Goal: Transaction & Acquisition: Purchase product/service

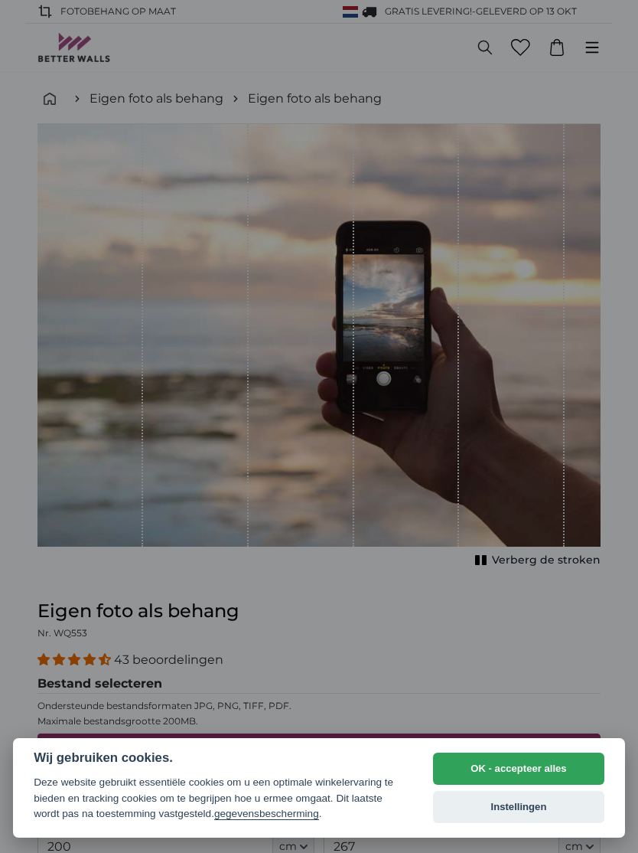
click at [496, 811] on button "Instellingen" at bounding box center [518, 807] width 171 height 32
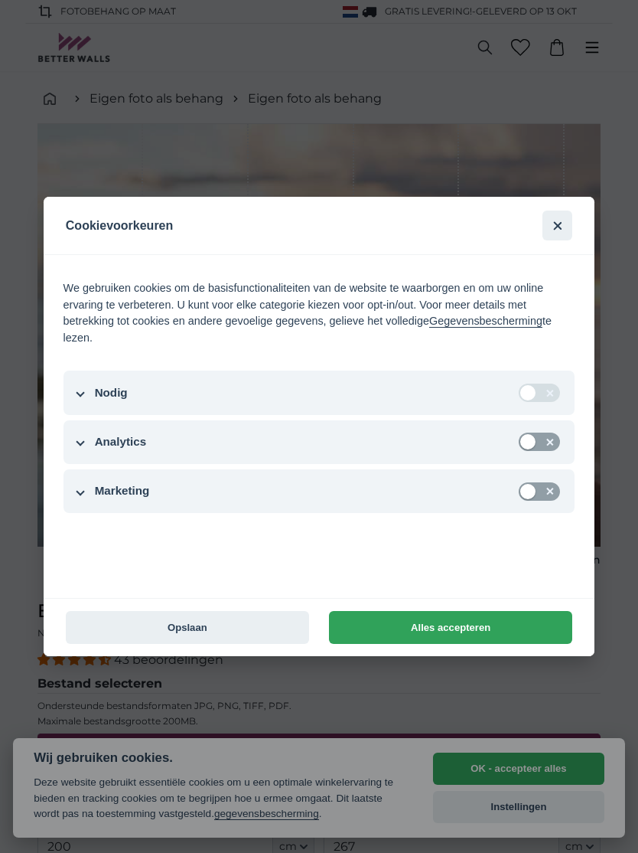
click at [213, 625] on button "Opslaan" at bounding box center [187, 627] width 243 height 33
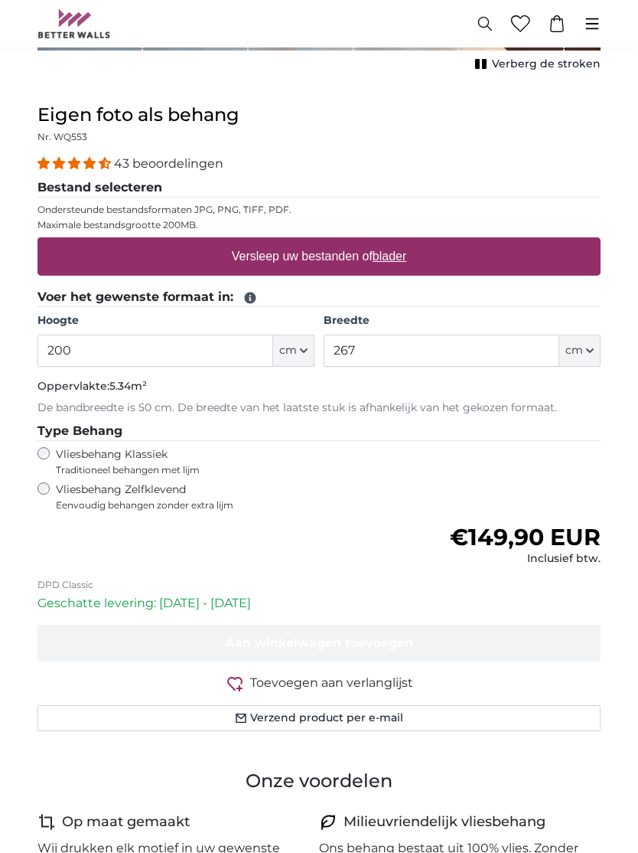
scroll to position [497, 0]
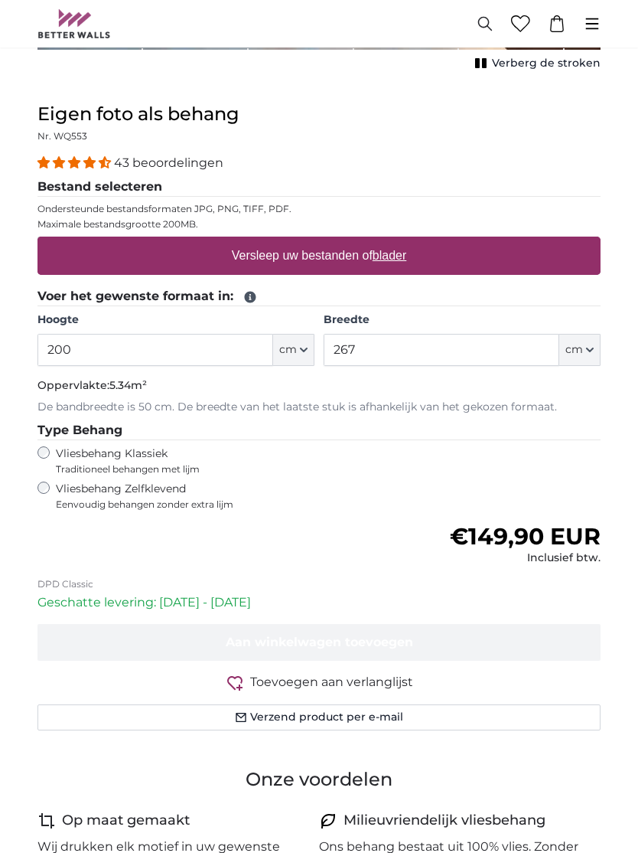
click at [303, 348] on icon "button" at bounding box center [304, 349] width 6 height 3
click at [295, 349] on span "cm" at bounding box center [288, 349] width 18 height 15
click at [99, 344] on input "200" at bounding box center [156, 350] width 236 height 32
type input "250"
click at [406, 344] on input "267" at bounding box center [442, 350] width 236 height 32
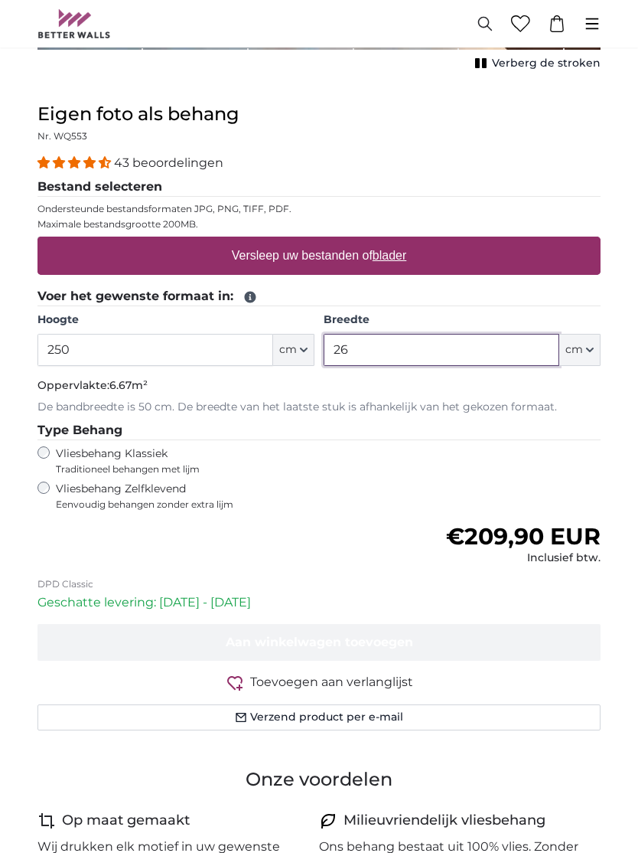
type input "2"
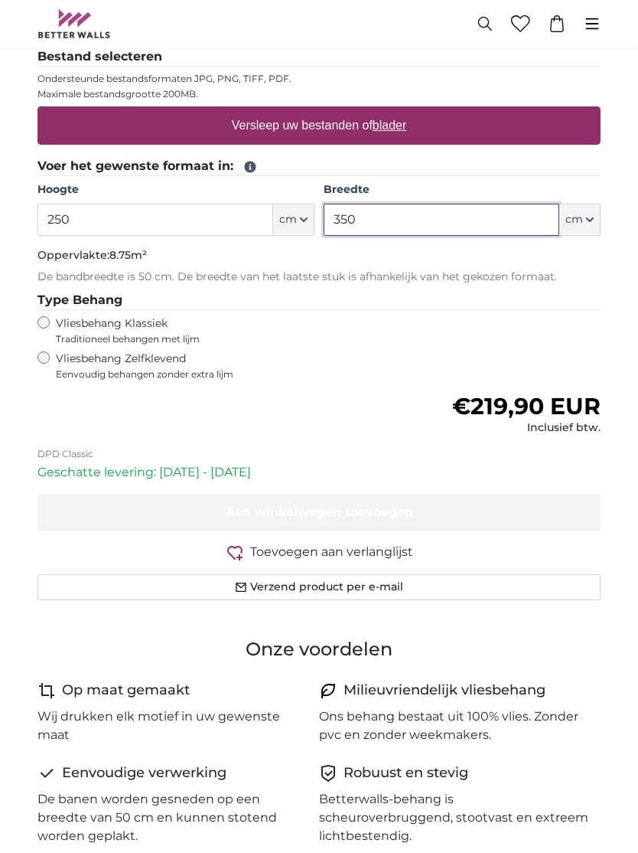
scroll to position [625, 0]
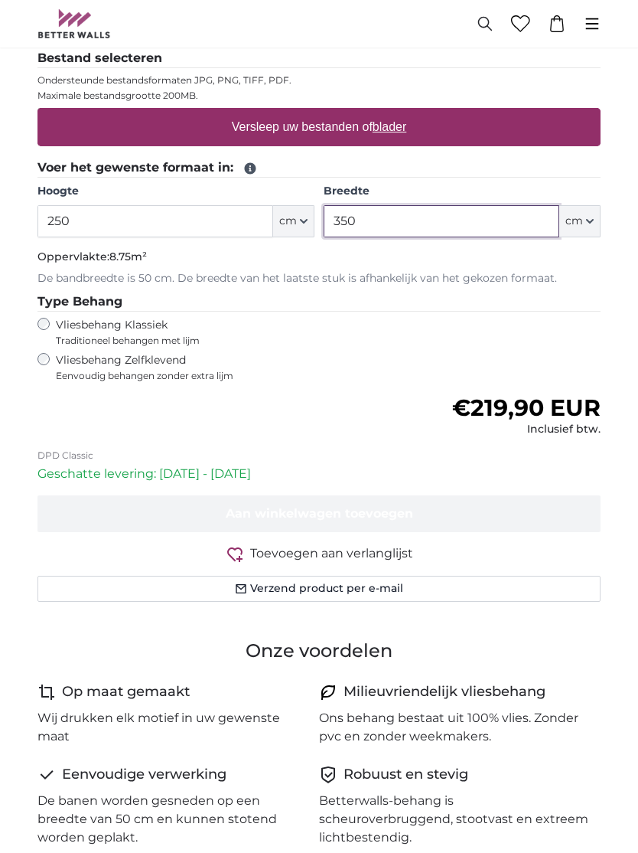
type input "350"
click at [390, 124] on u "blader" at bounding box center [390, 126] width 34 height 13
click at [390, 113] on input "Versleep uw bestanden of blader" at bounding box center [319, 110] width 563 height 5
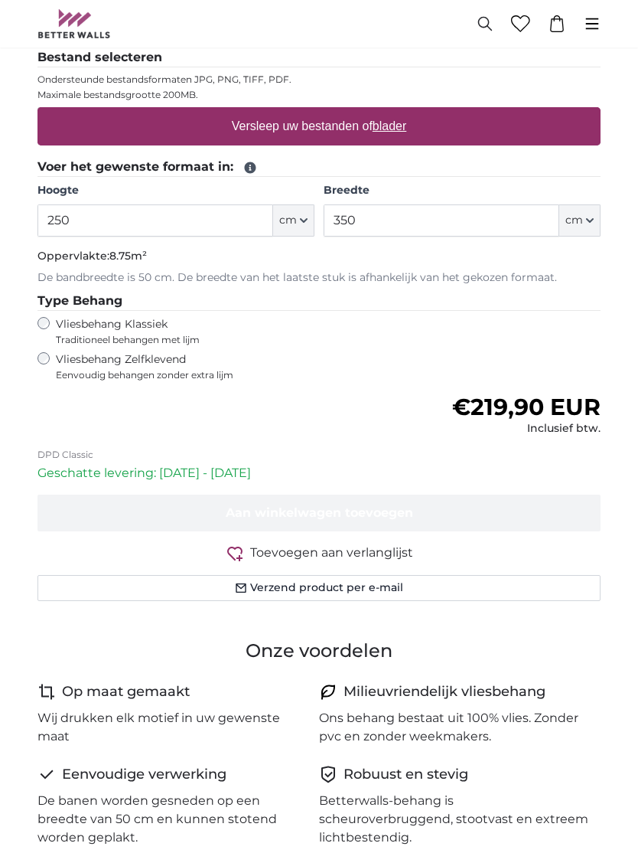
type input "**********"
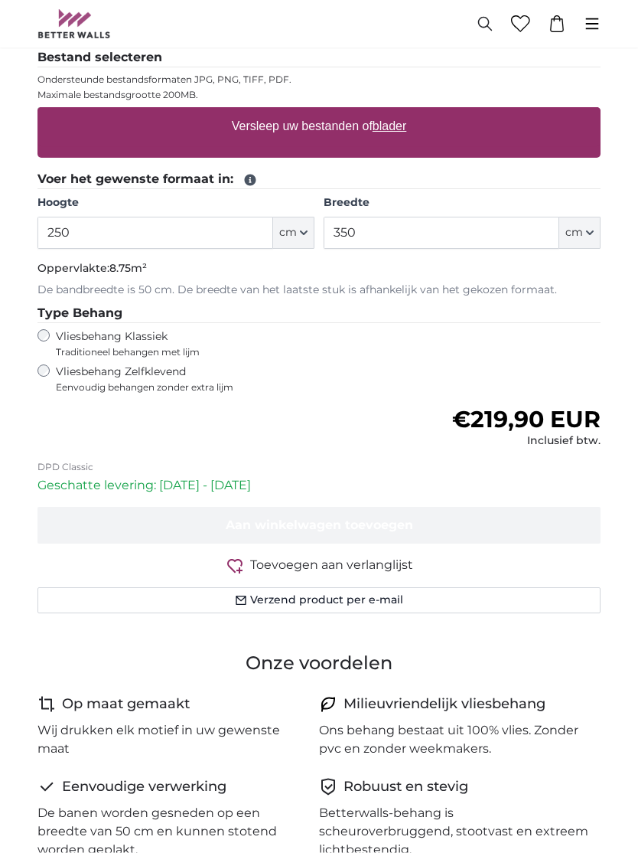
scroll to position [626, 0]
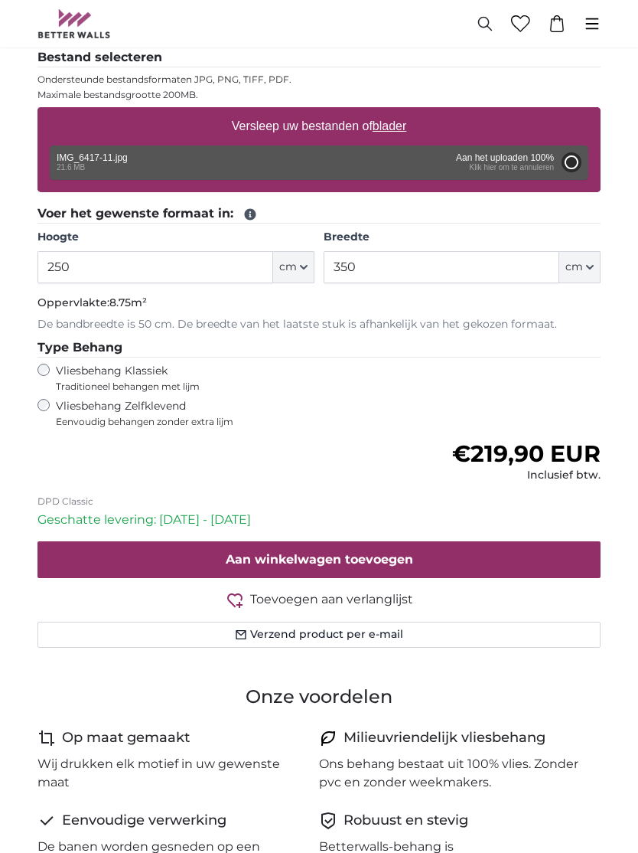
type input "200"
type input "250"
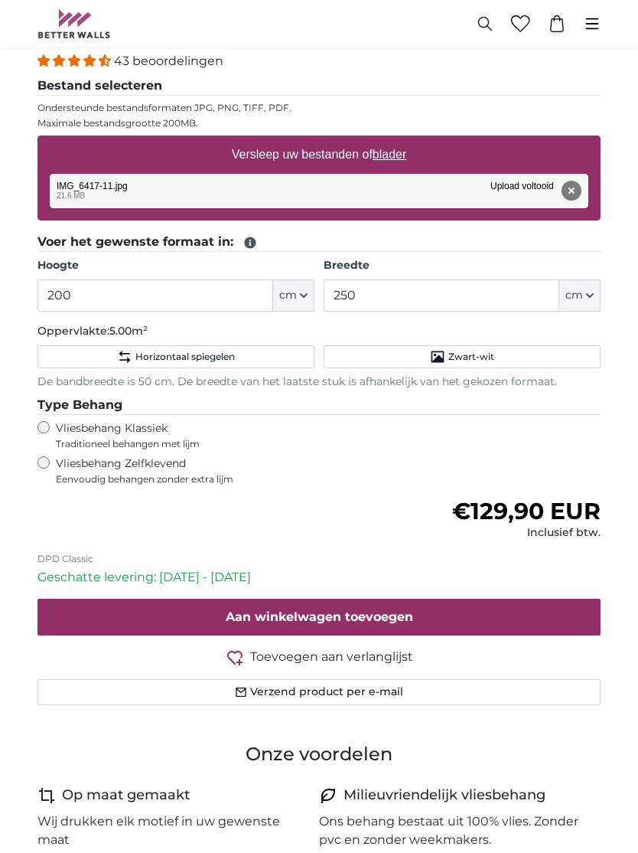
click at [282, 302] on button "cm" at bounding box center [293, 295] width 41 height 32
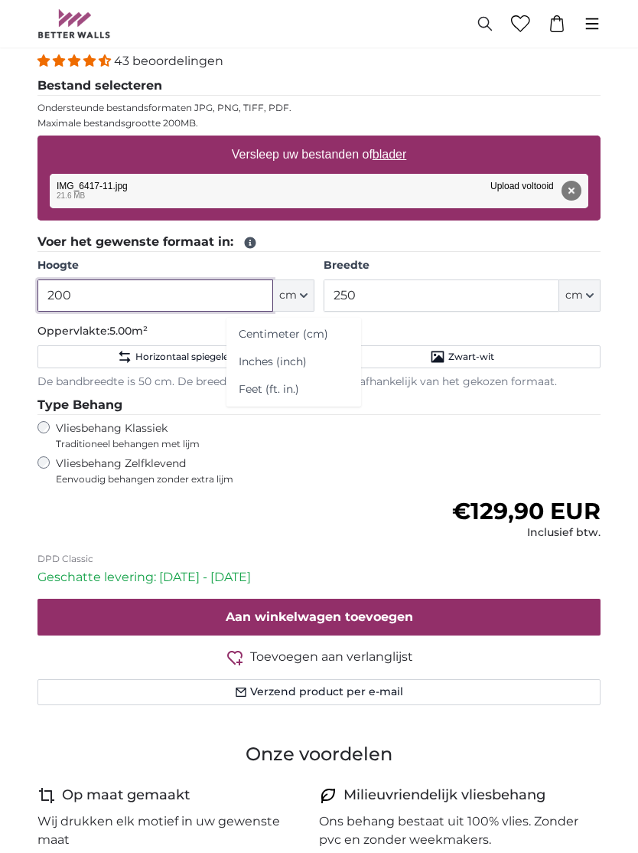
click at [105, 283] on input "200" at bounding box center [156, 295] width 236 height 32
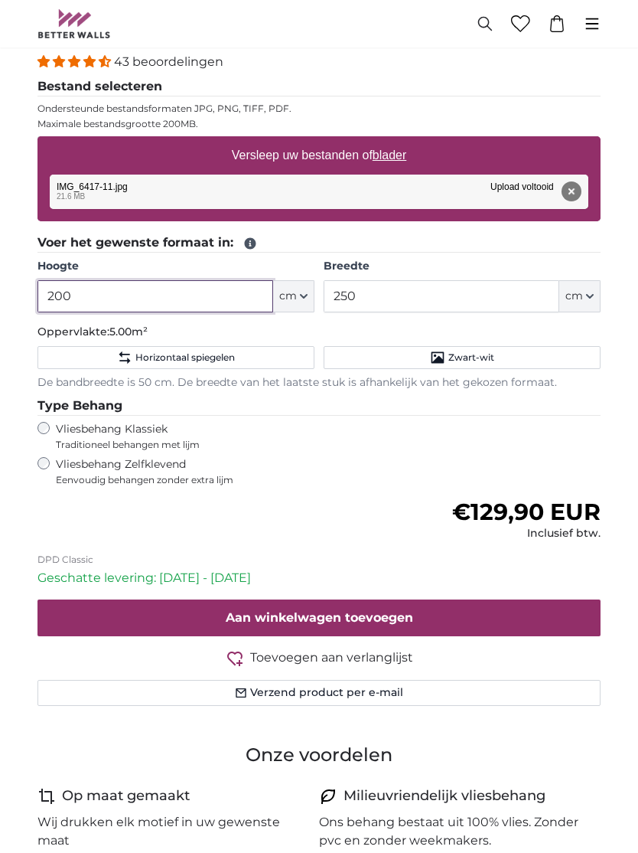
click at [108, 287] on input "200" at bounding box center [156, 296] width 236 height 32
type input "2"
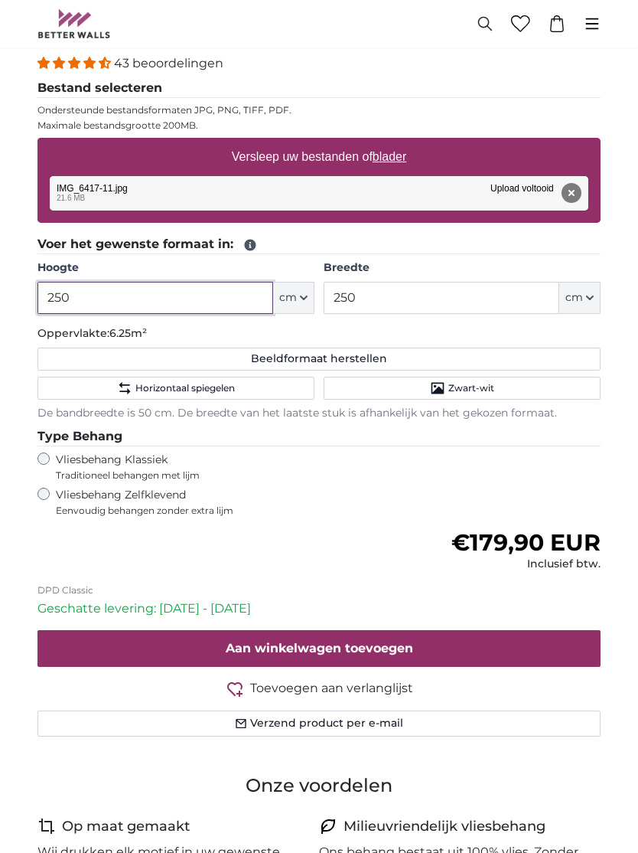
type input "250"
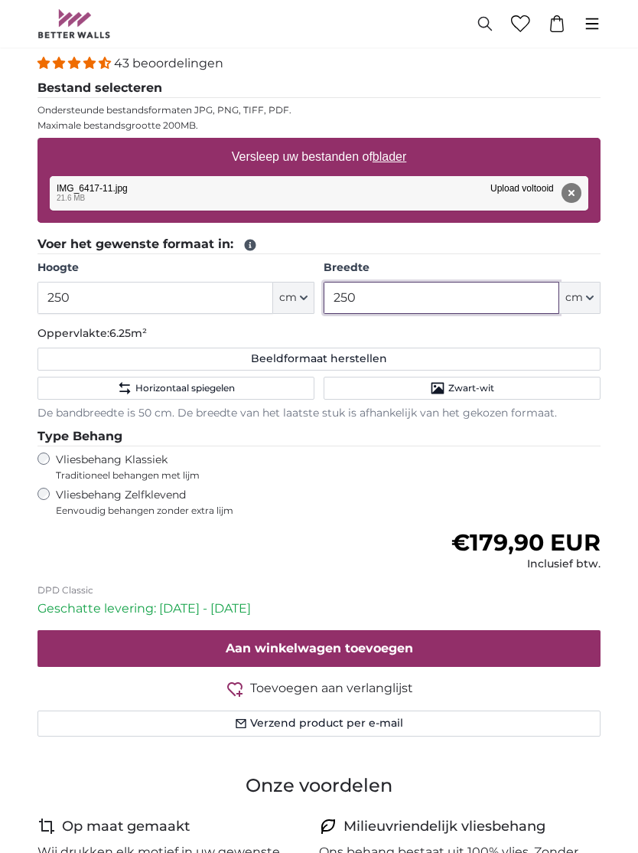
click at [392, 289] on input "250" at bounding box center [442, 298] width 236 height 32
type input "2"
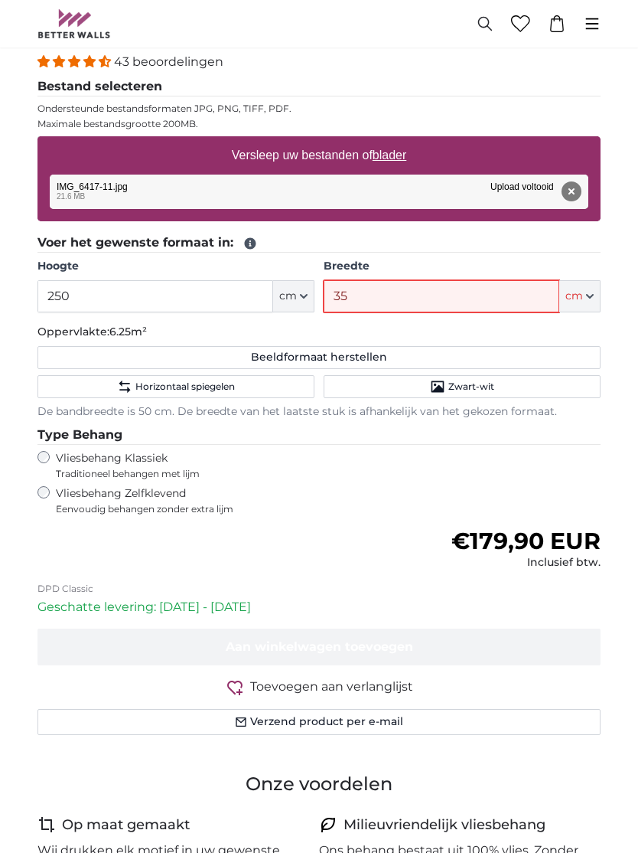
type input "350"
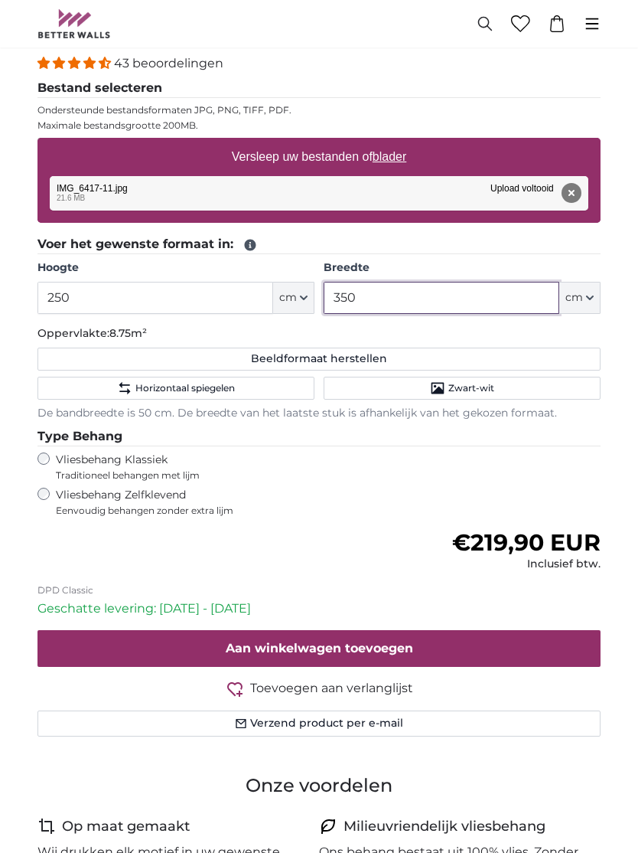
type input "350"
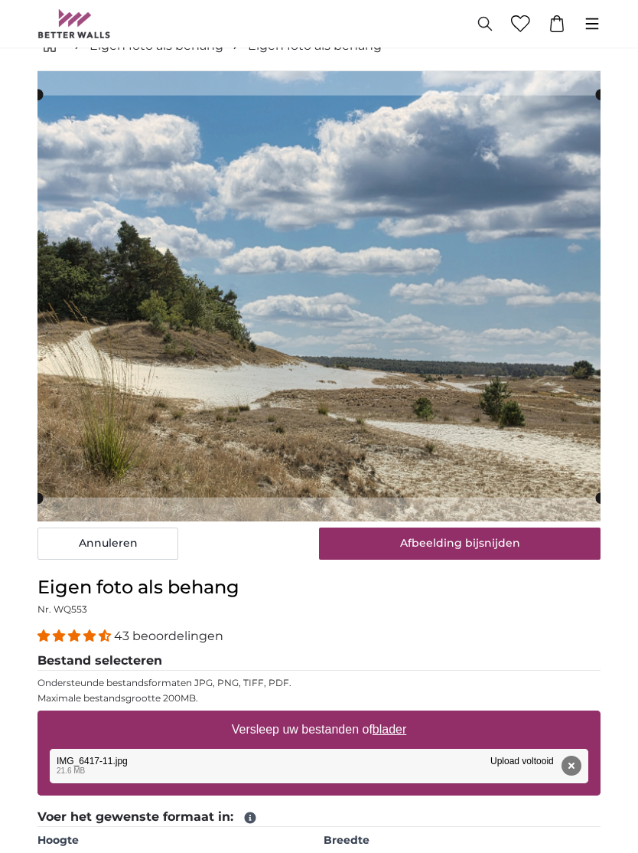
scroll to position [139, 0]
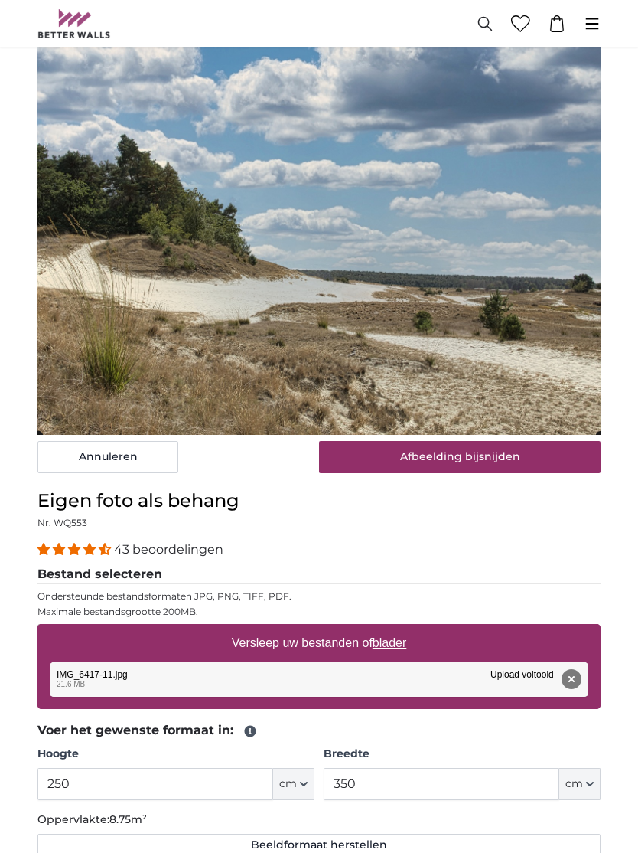
click at [437, 268] on cropper-handle at bounding box center [319, 235] width 563 height 403
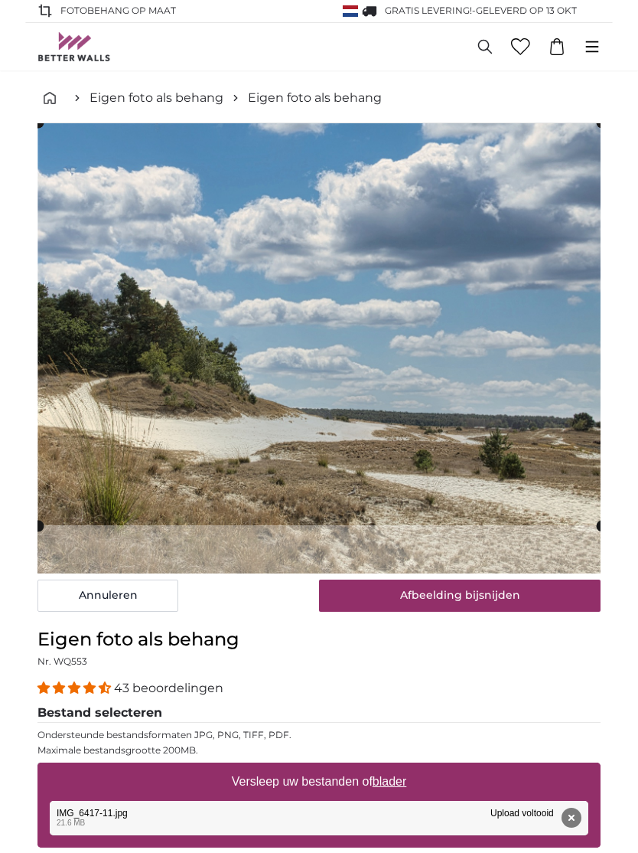
scroll to position [24, 0]
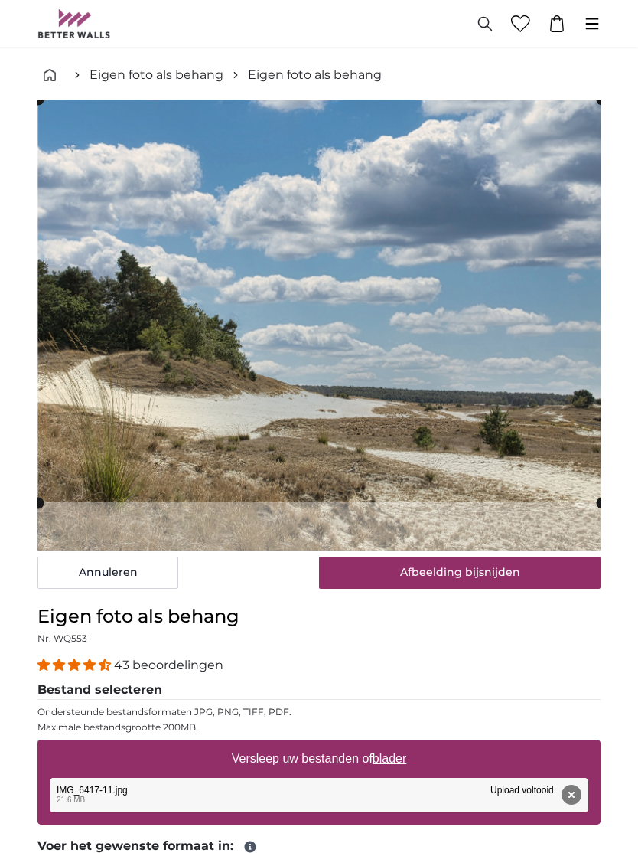
click at [533, 289] on cropper-handle at bounding box center [319, 301] width 563 height 403
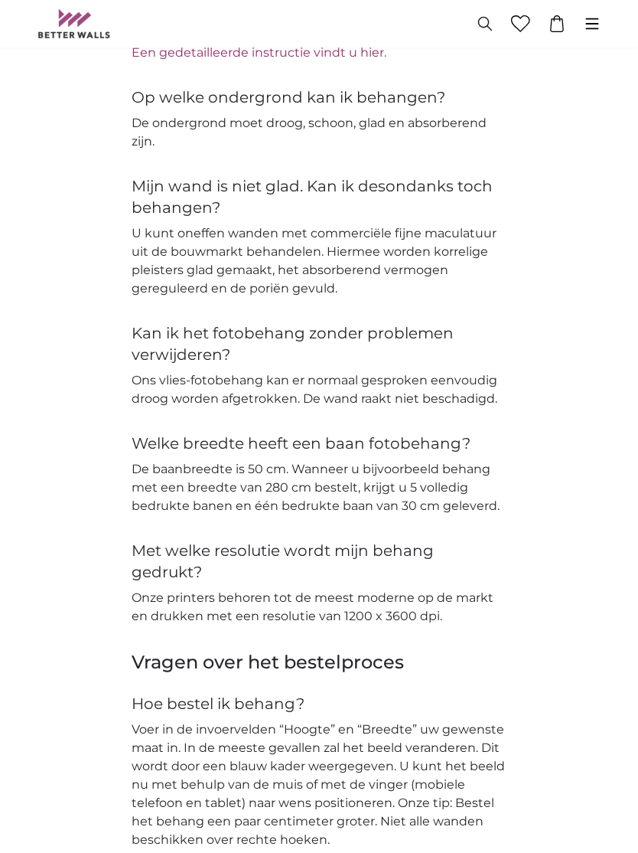
scroll to position [3333, 0]
click at [587, 739] on div "Vragen over het bestelproces Hoe bestel ik behang? Voer in de invoervelden “Hoo…" at bounding box center [319, 813] width 588 height 328
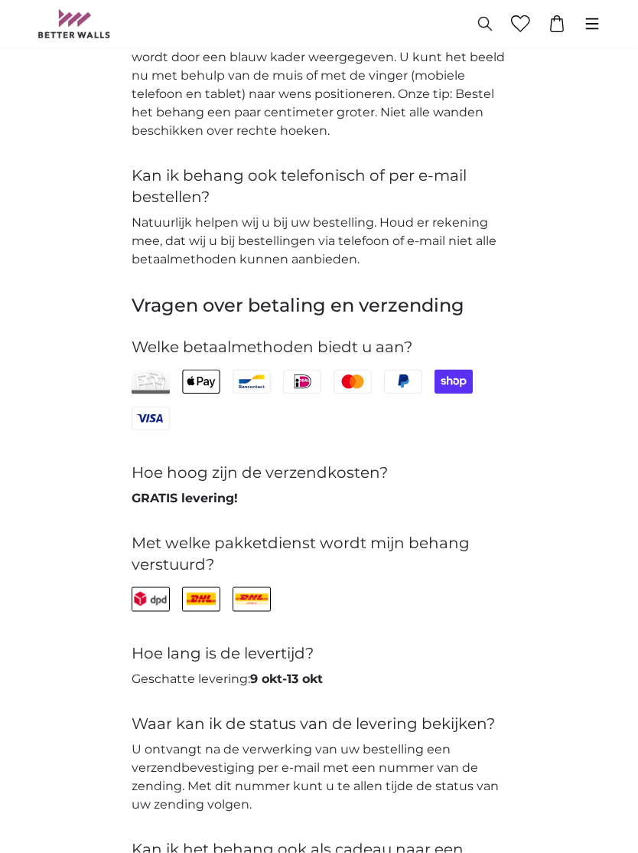
scroll to position [4068, 0]
